Goal: Check status: Check status

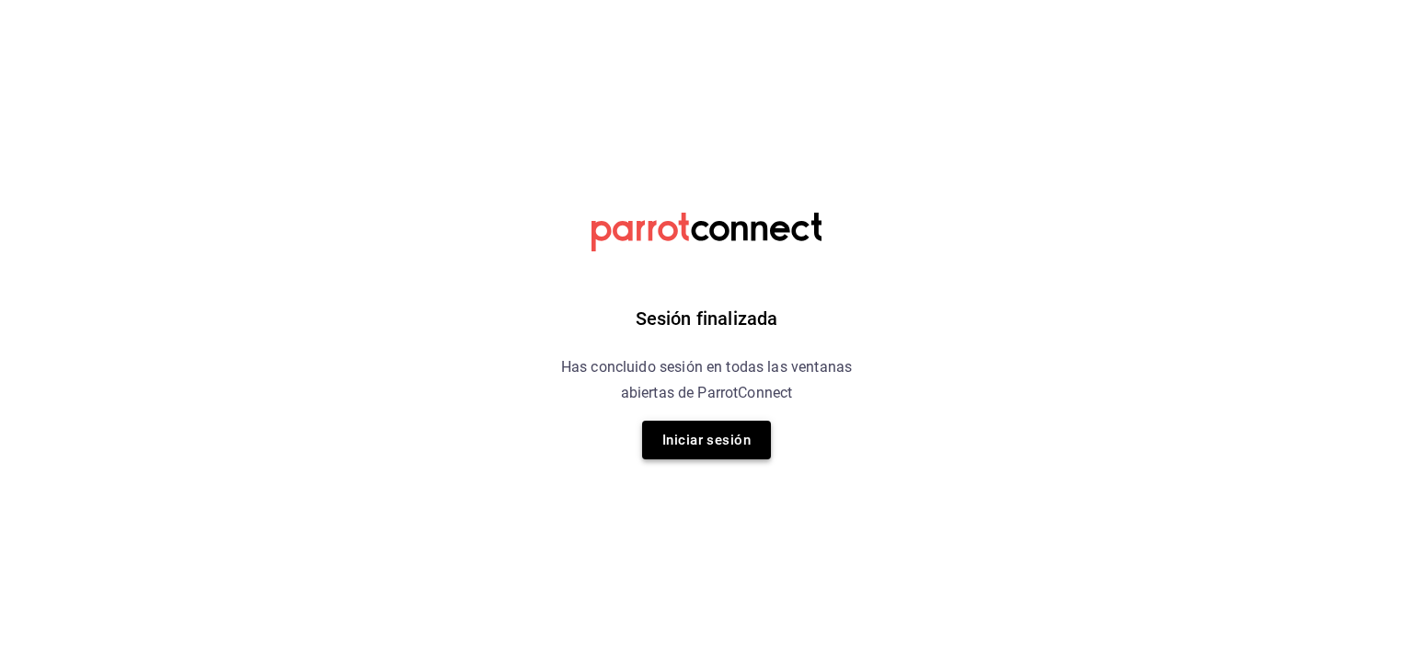
click at [693, 433] on button "Iniciar sesión" at bounding box center [706, 440] width 129 height 39
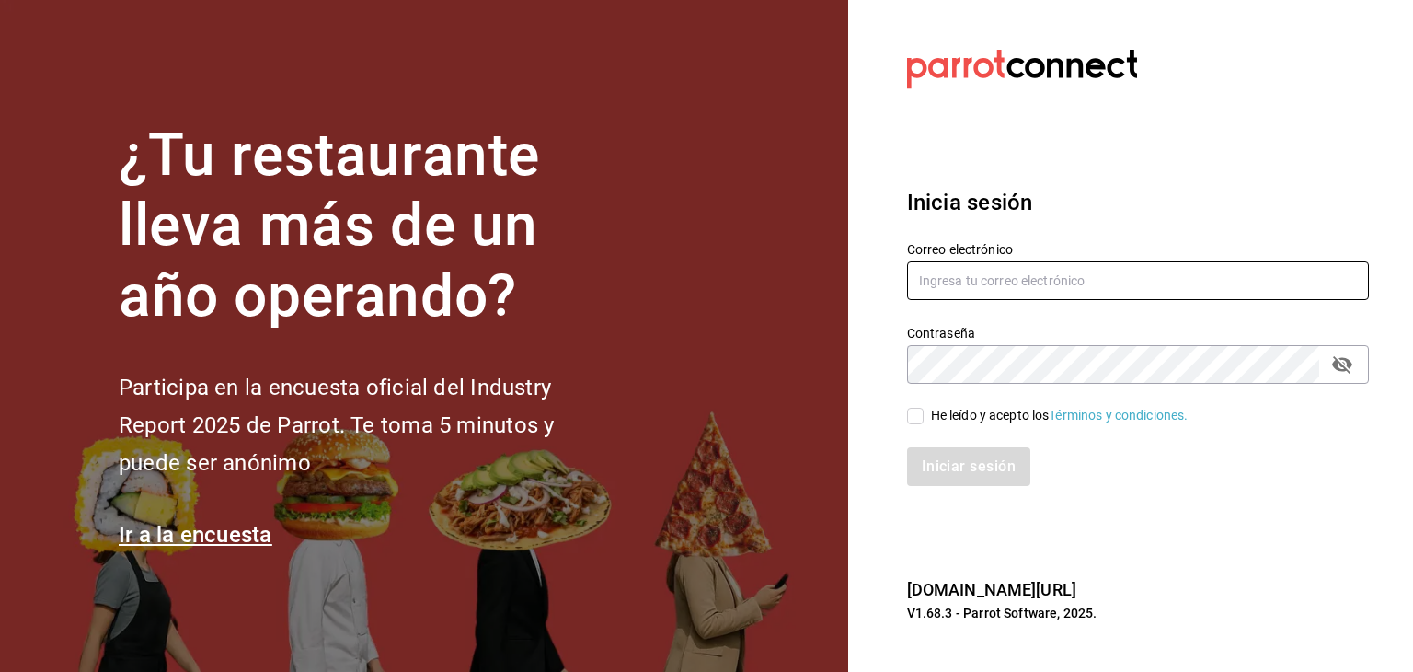
type input "roberto@greenrhino.mx"
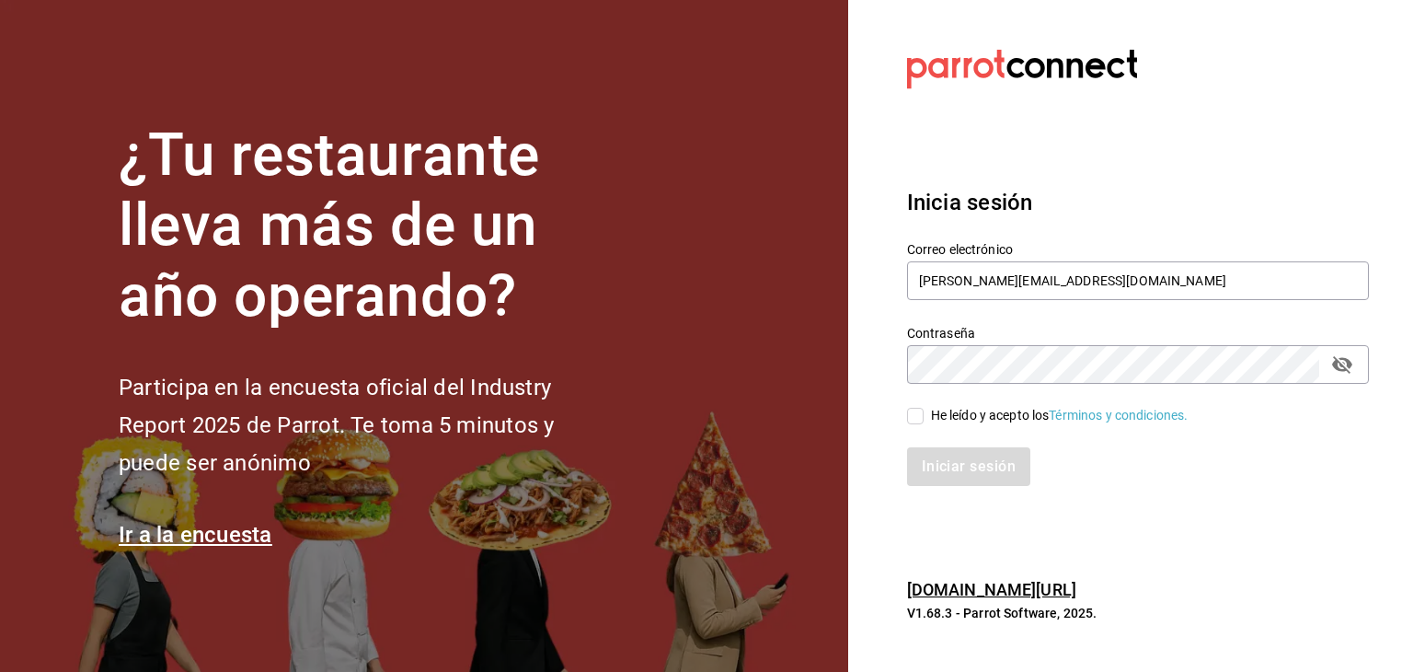
click at [919, 421] on input "He leído y acepto los Términos y condiciones." at bounding box center [915, 416] width 17 height 17
checkbox input "true"
click at [931, 467] on button "Iniciar sesión" at bounding box center [969, 466] width 125 height 39
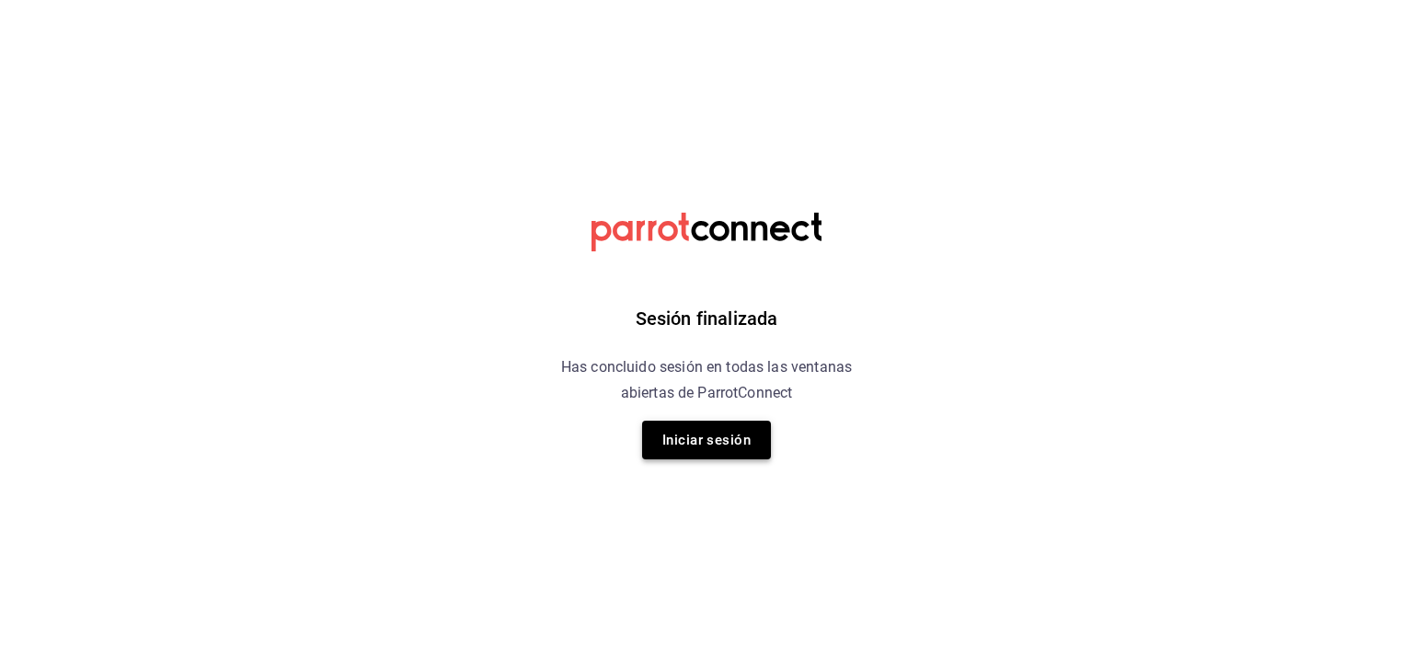
click at [714, 438] on button "Iniciar sesión" at bounding box center [706, 440] width 129 height 39
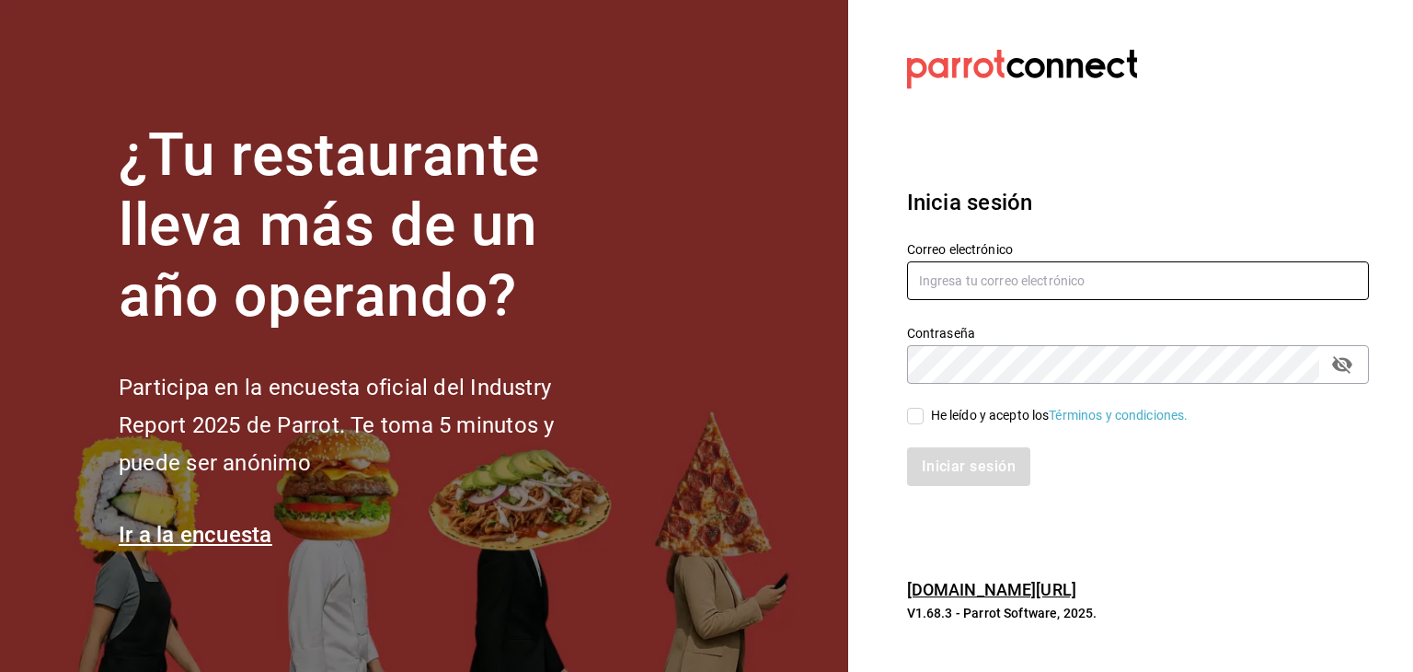
type input "roberto@greenrhino.mx"
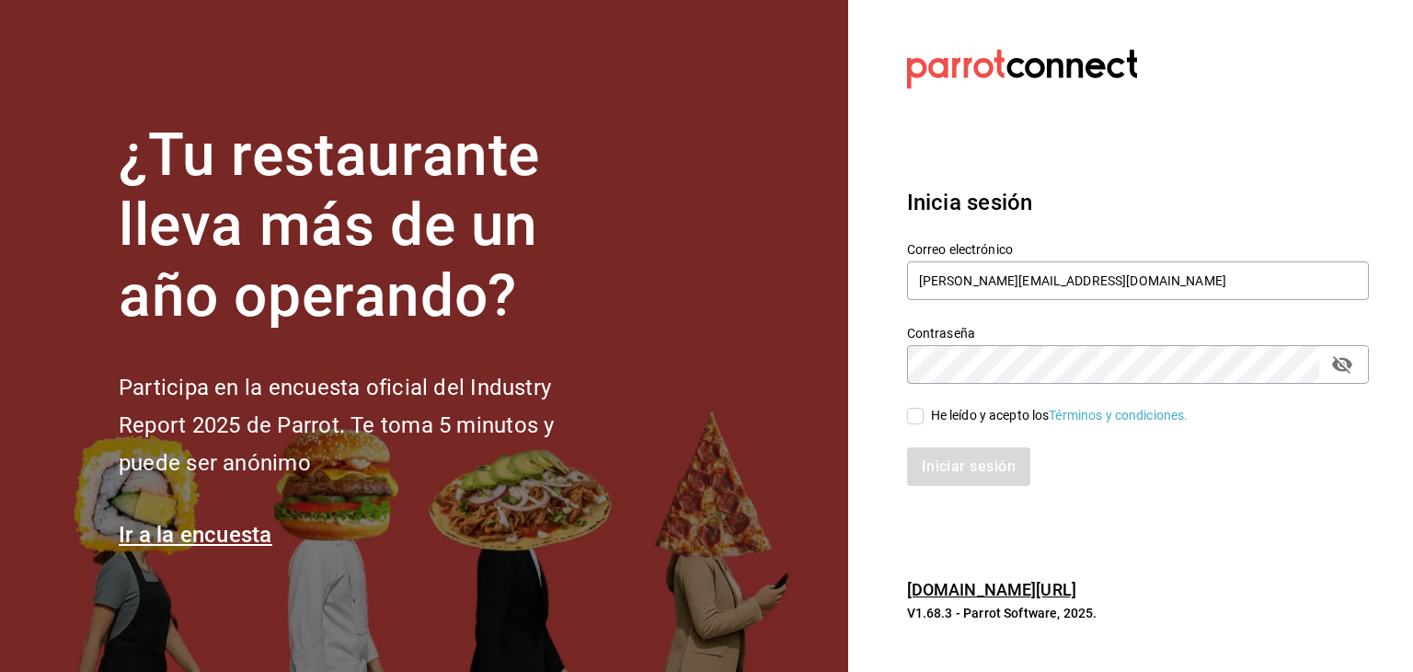
click at [913, 421] on input "He leído y acepto los Términos y condiciones." at bounding box center [915, 416] width 17 height 17
checkbox input "true"
click at [940, 450] on button "Iniciar sesión" at bounding box center [969, 466] width 125 height 39
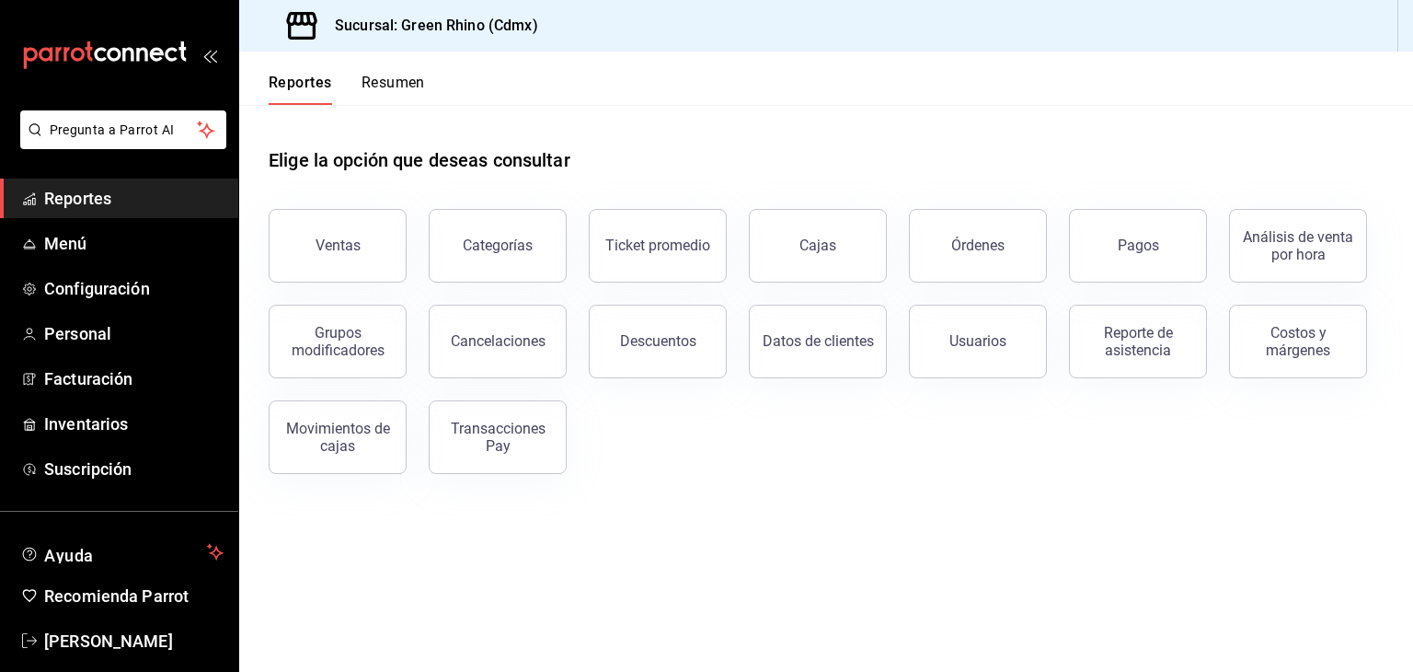
click at [396, 82] on button "Resumen" at bounding box center [393, 89] width 63 height 31
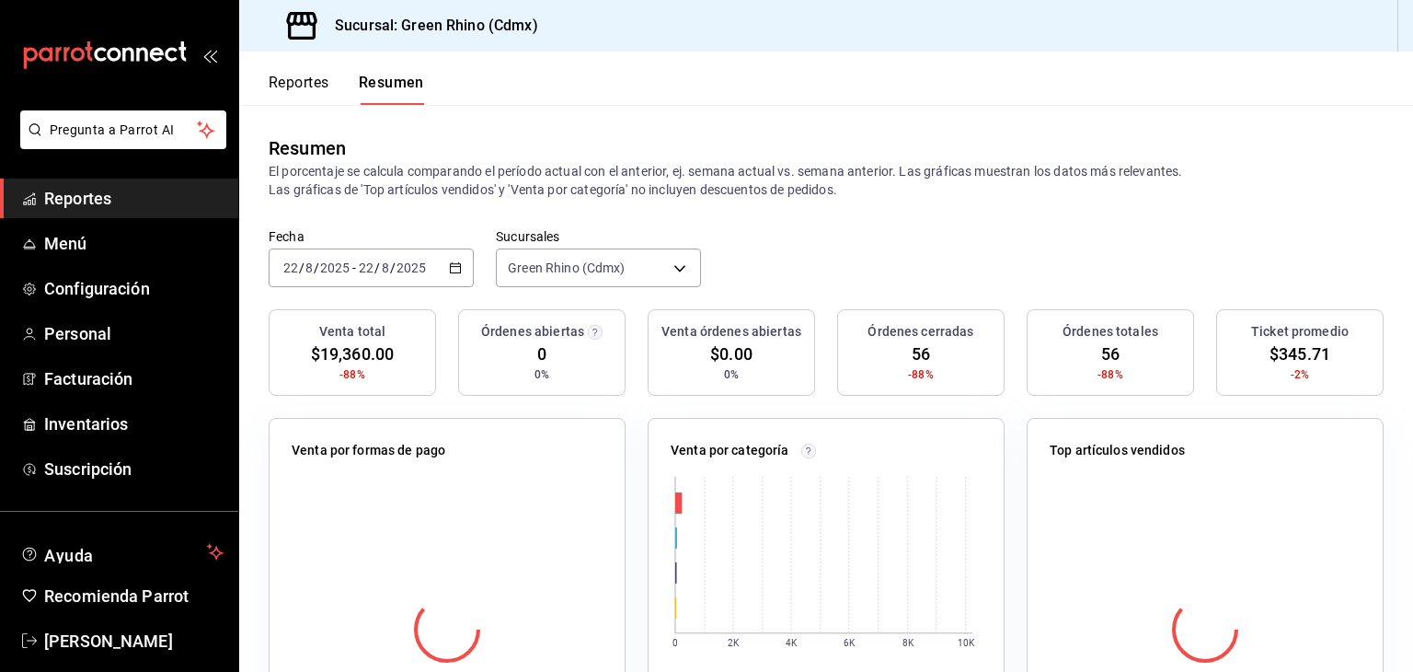
click at [302, 90] on html "Pregunta a Parrot AI Reportes Menú Configuración Personal Facturación Inventari…" at bounding box center [706, 336] width 1413 height 672
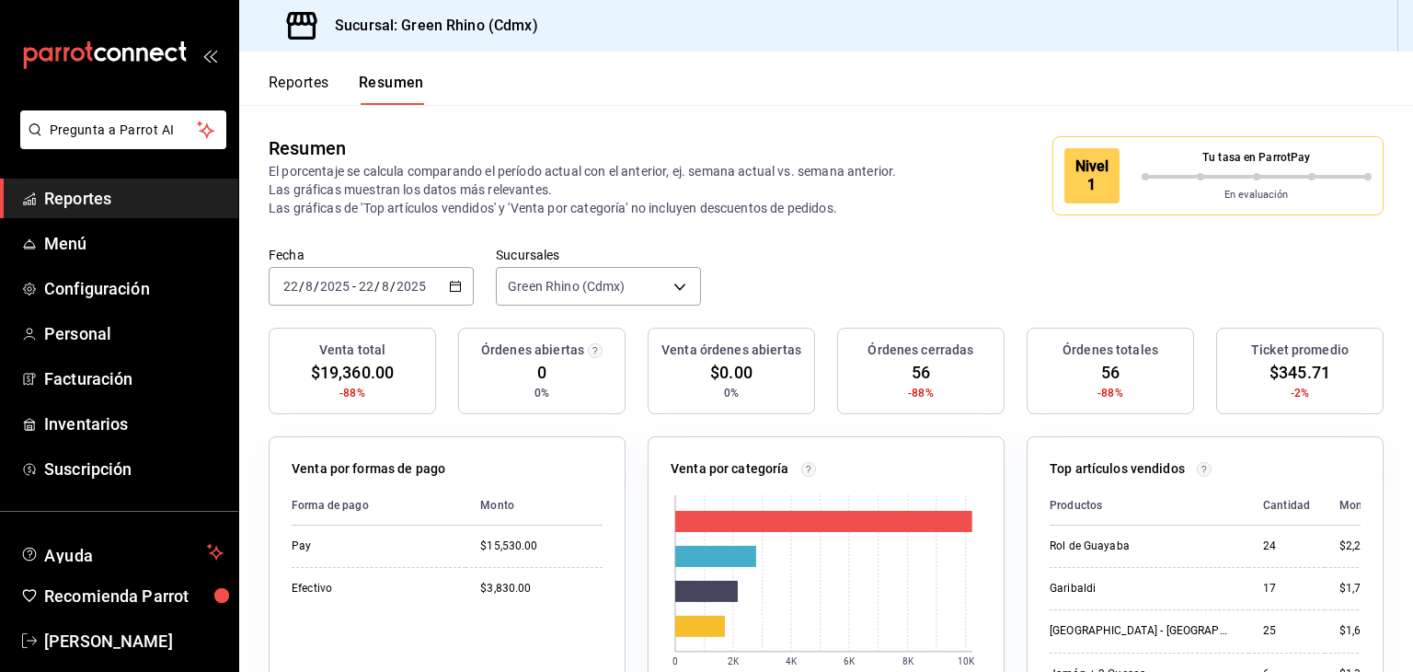
click at [1148, 171] on div "Tu tasa en ParrotPay" at bounding box center [1257, 161] width 231 height 24
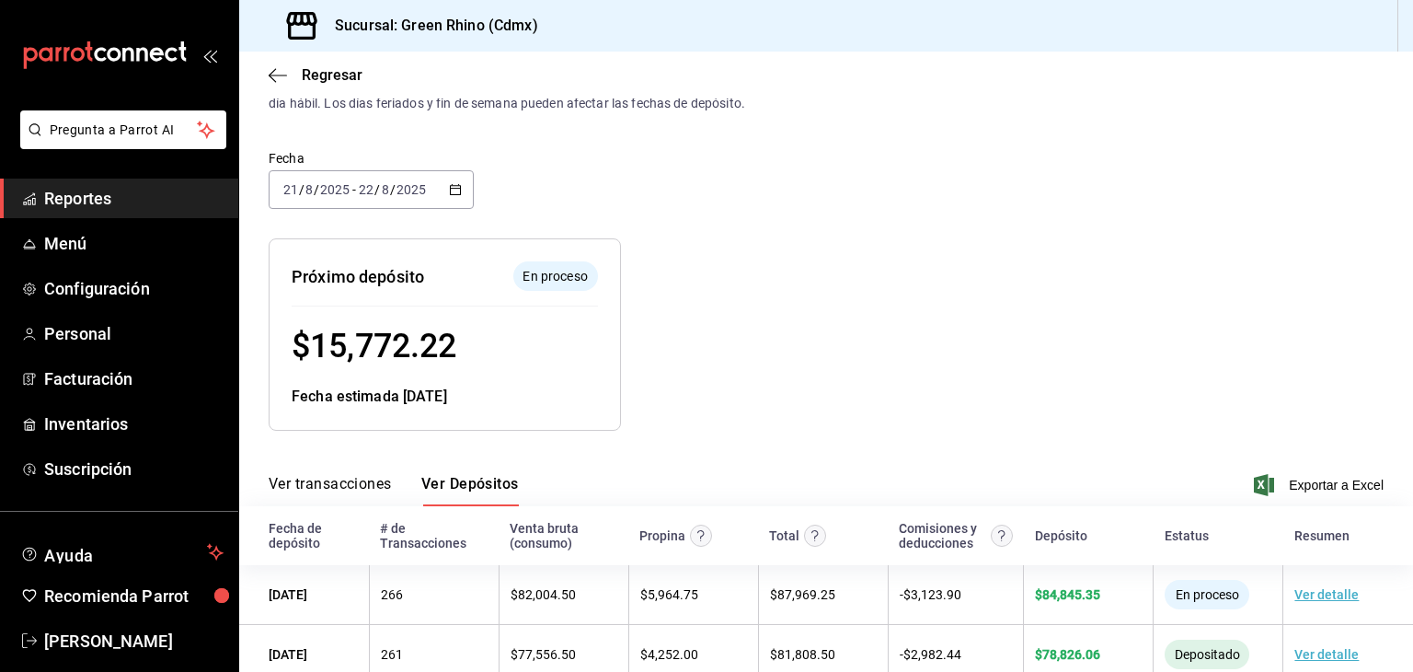
scroll to position [92, 0]
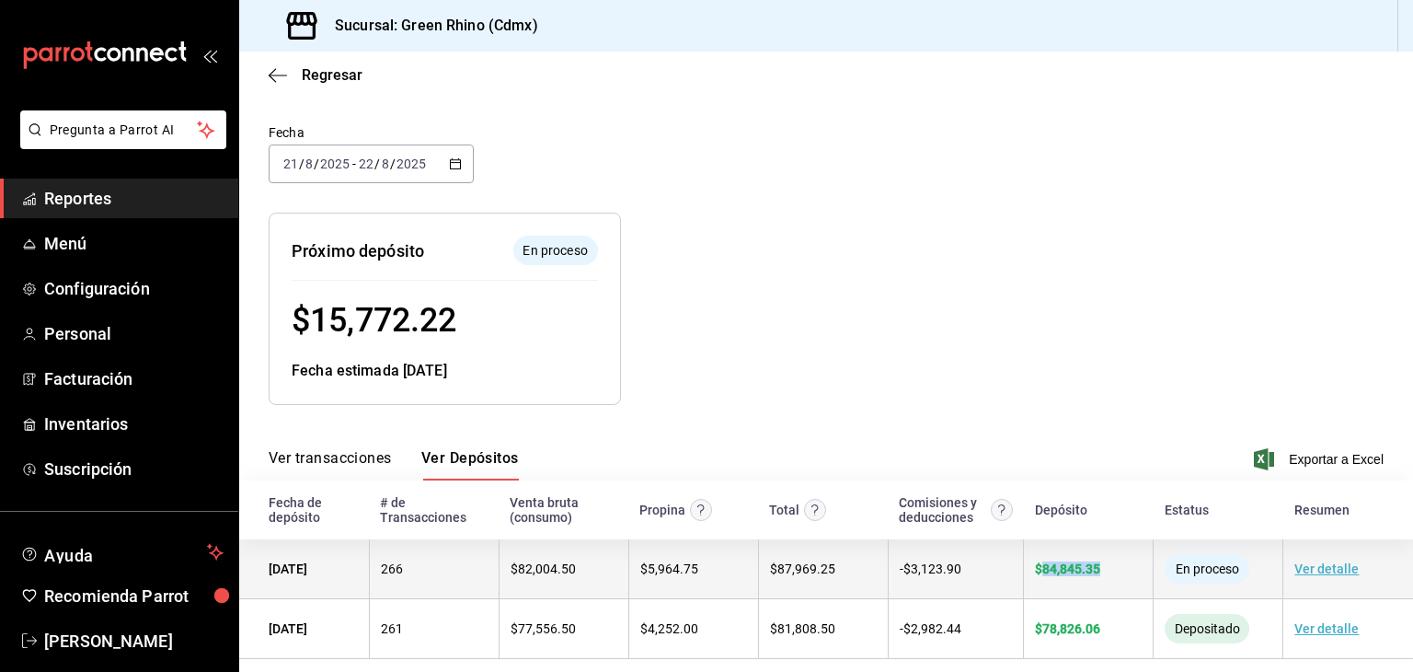
drag, startPoint x: 1118, startPoint y: 571, endPoint x: 1034, endPoint y: 571, distance: 83.7
click at [1035, 571] on div "$ 84,845.35" at bounding box center [1088, 568] width 107 height 15
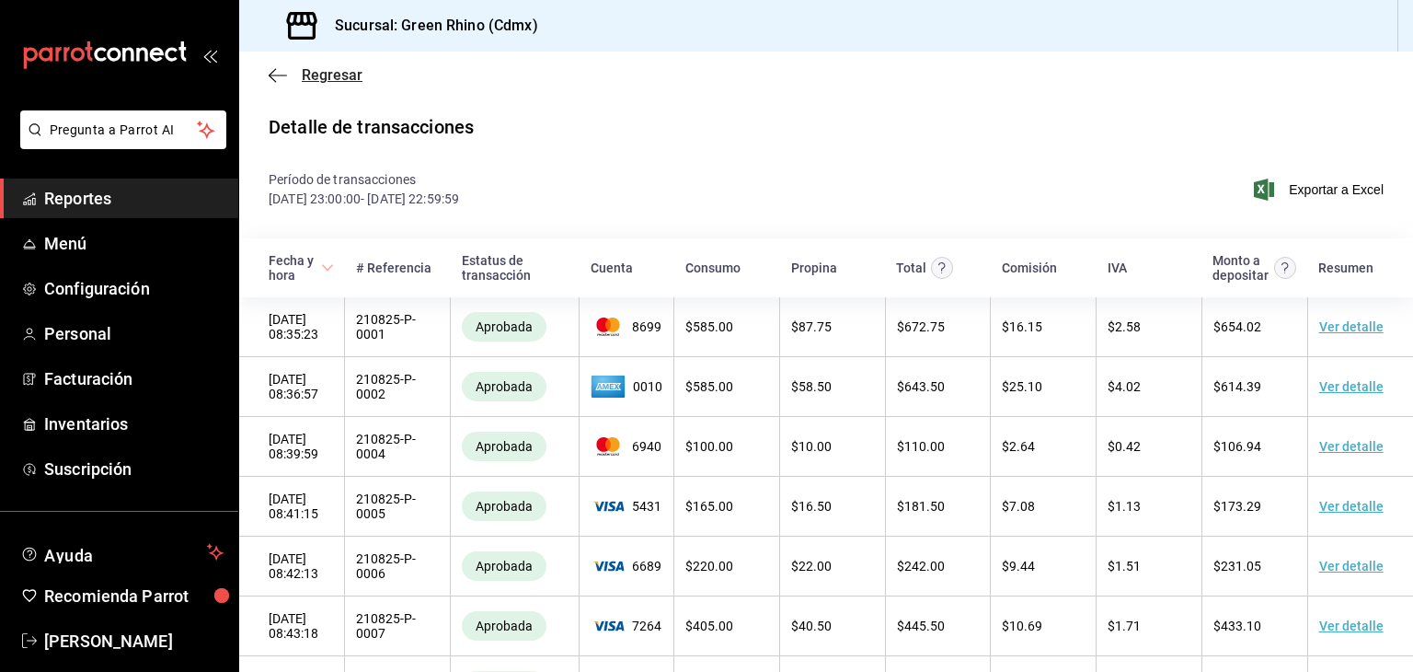
click at [282, 69] on icon "button" at bounding box center [278, 75] width 18 height 17
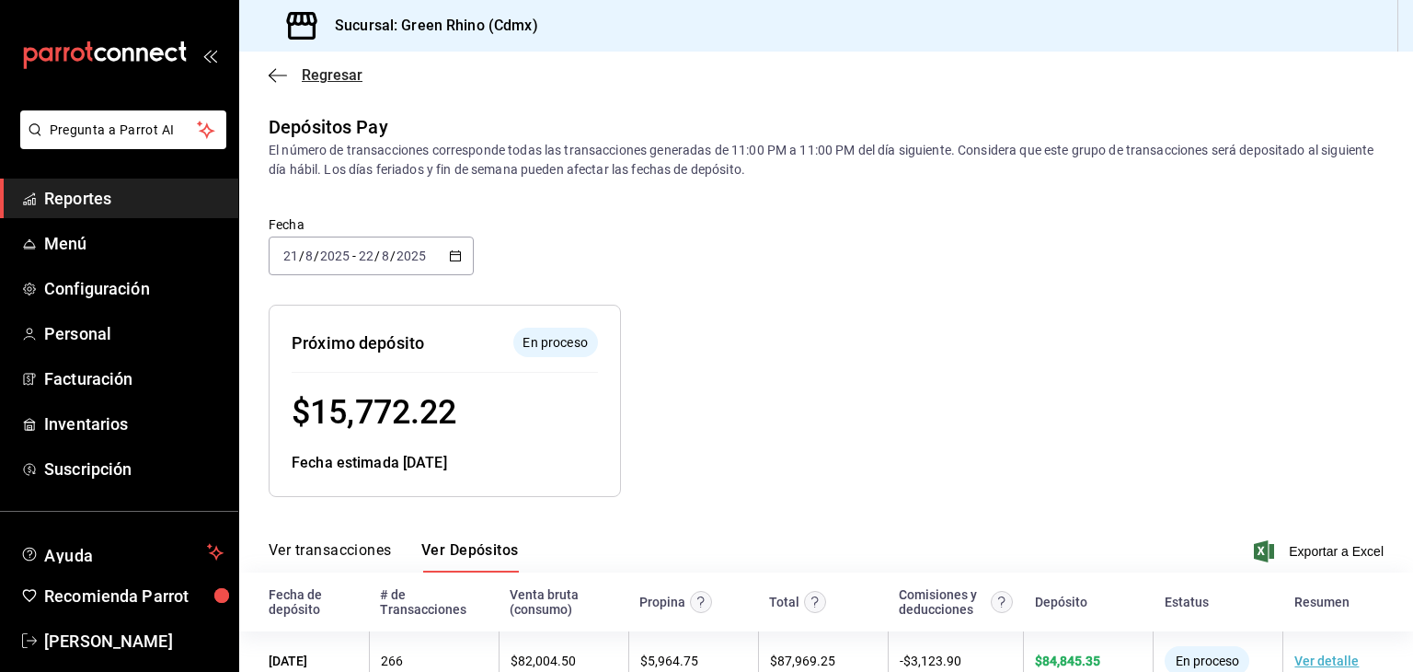
click at [313, 71] on span "Regresar" at bounding box center [332, 74] width 61 height 17
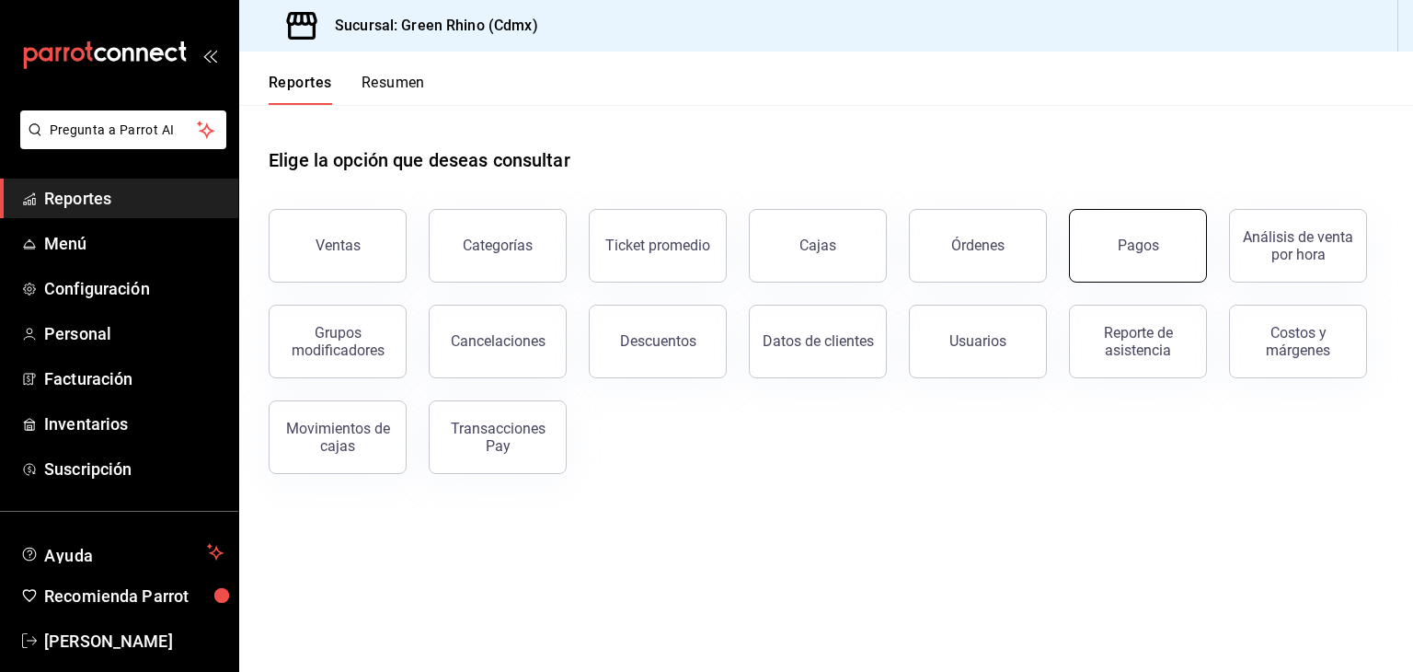
click at [1141, 265] on button "Pagos" at bounding box center [1138, 246] width 138 height 74
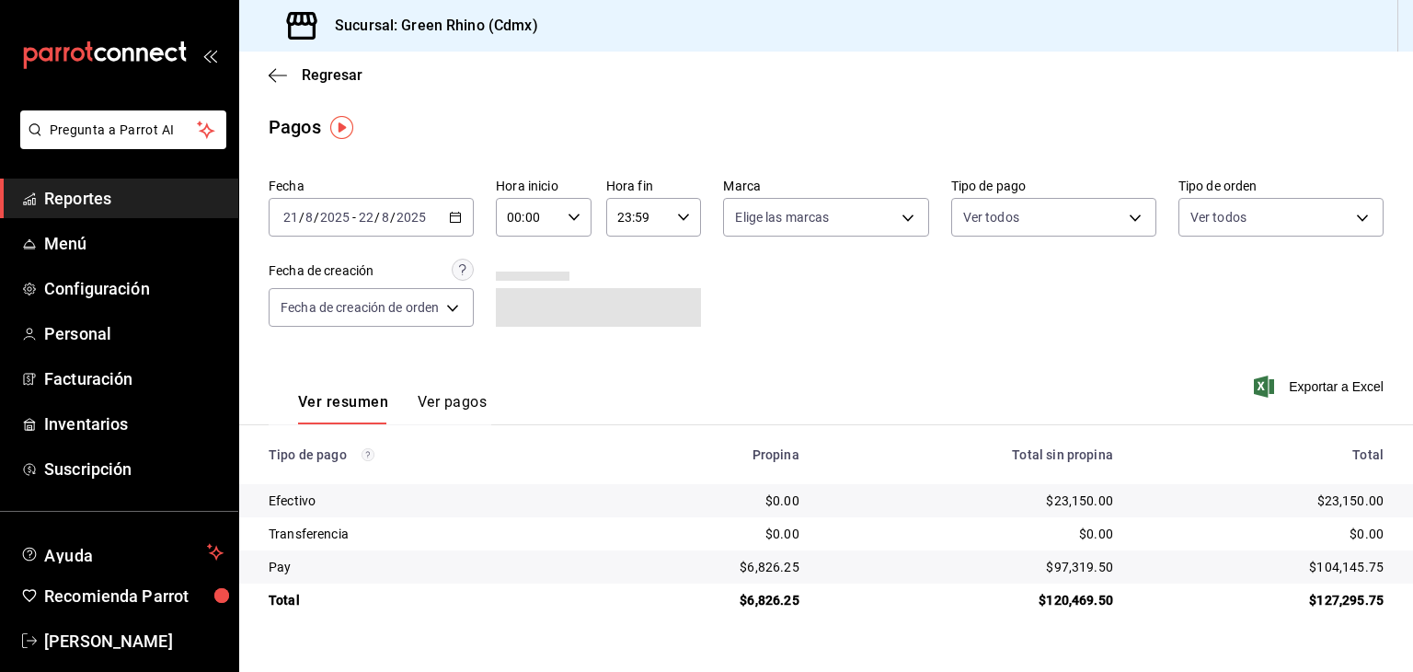
click at [342, 218] on input "2025" at bounding box center [334, 217] width 31 height 15
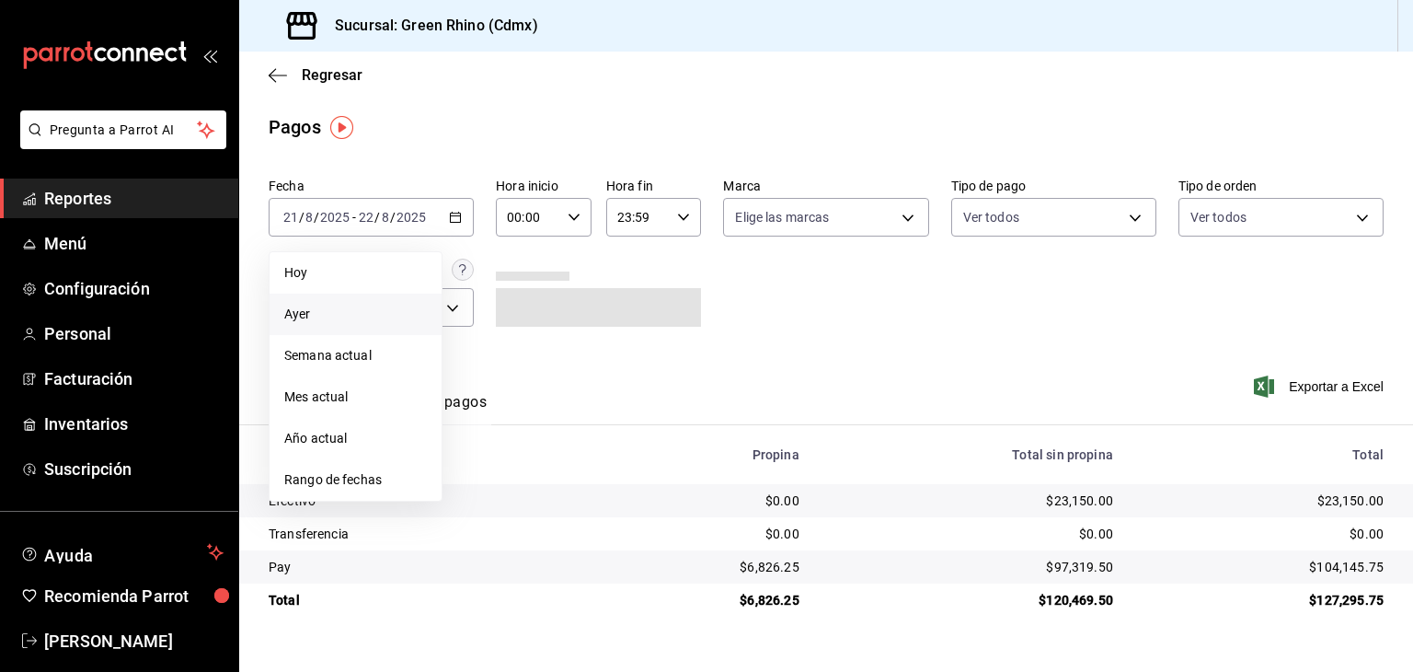
click at [346, 325] on li "Ayer" at bounding box center [356, 314] width 172 height 41
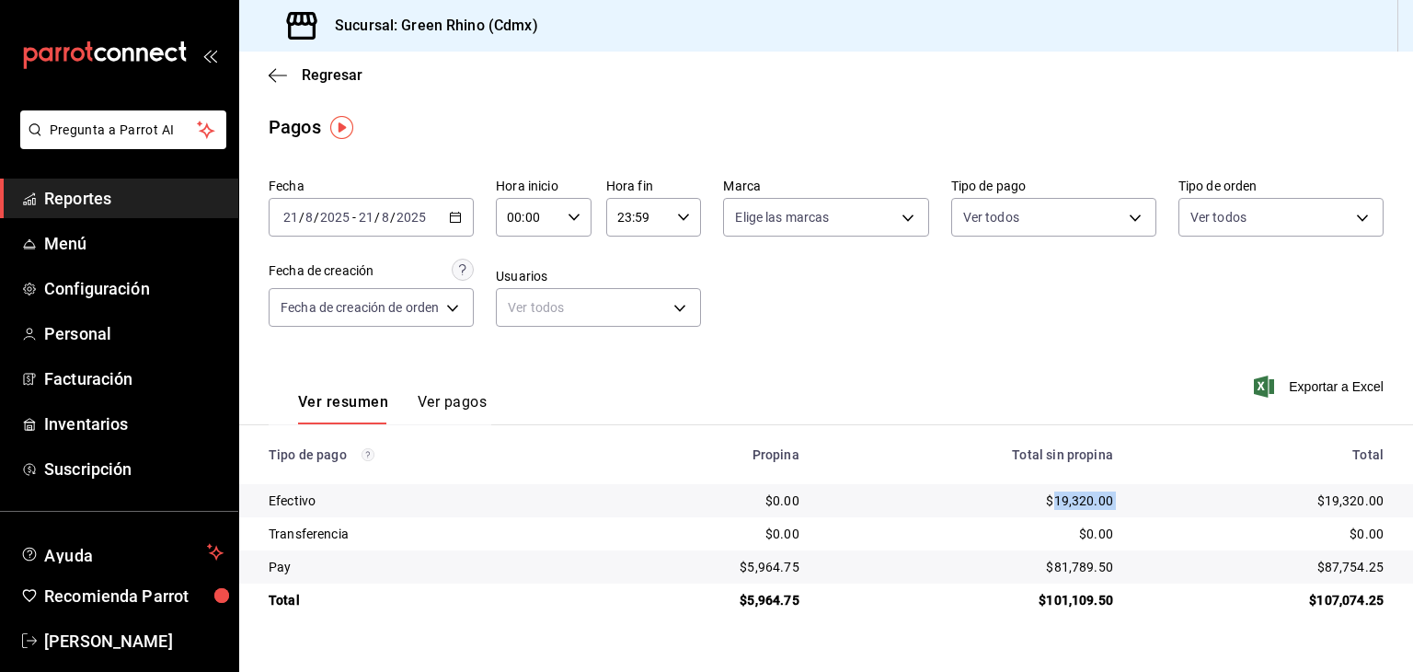
drag, startPoint x: 1127, startPoint y: 509, endPoint x: 1056, endPoint y: 507, distance: 70.9
click at [1056, 507] on tr "Efectivo $0.00 $19,320.00 $19,320.00" at bounding box center [826, 500] width 1174 height 33
copy div "19,320.00"
drag, startPoint x: 1376, startPoint y: 571, endPoint x: 1329, endPoint y: 575, distance: 47.1
click at [1329, 575] on td "$87,754.25" at bounding box center [1270, 566] width 285 height 33
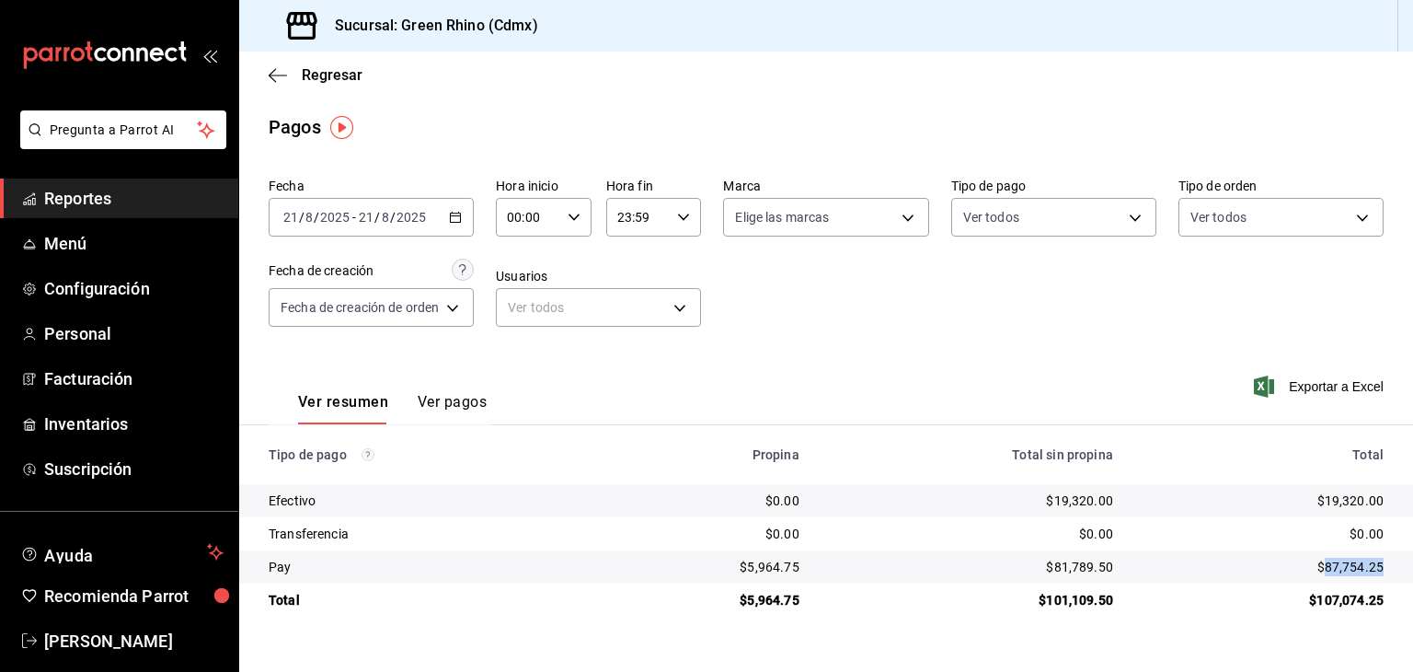
copy div "87,754.25"
drag, startPoint x: 809, startPoint y: 566, endPoint x: 754, endPoint y: 565, distance: 55.2
click at [754, 565] on td "$5,964.75" at bounding box center [706, 566] width 213 height 33
copy div "5,964.75"
click at [310, 58] on div "Regresar" at bounding box center [826, 75] width 1174 height 47
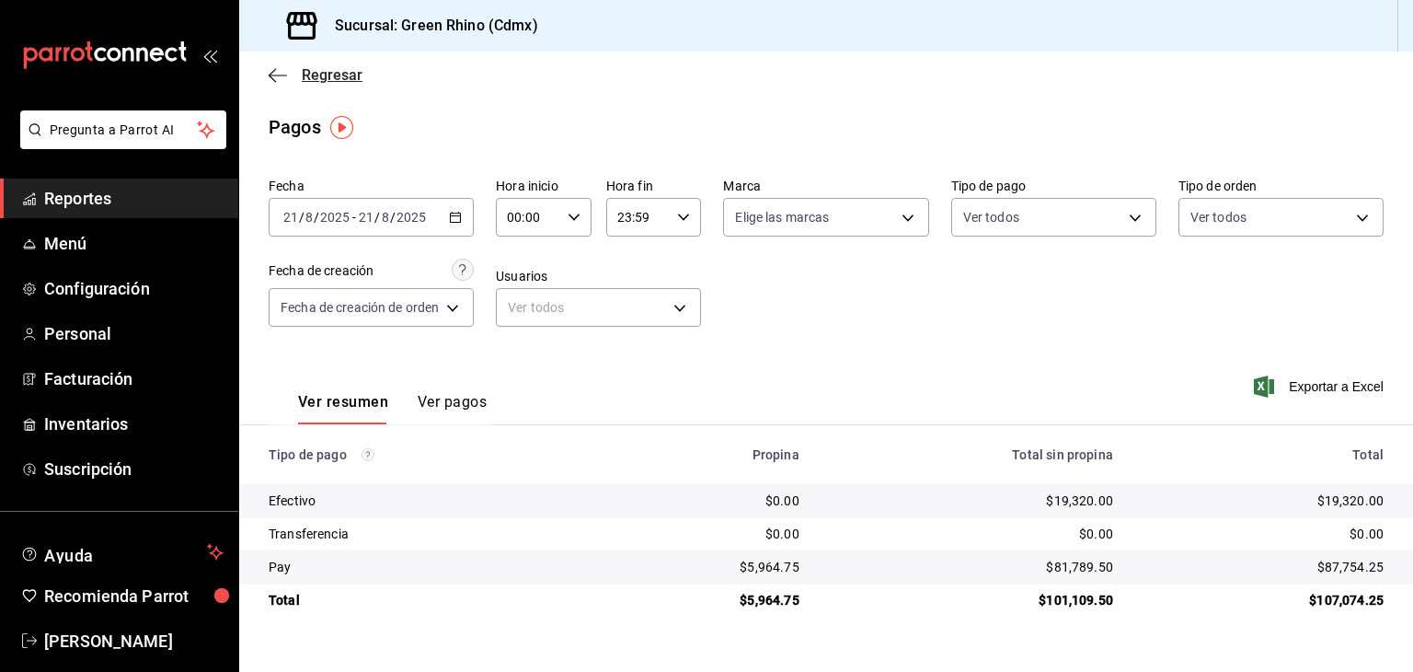
click at [310, 71] on span "Regresar" at bounding box center [332, 74] width 61 height 17
